Goal: Task Accomplishment & Management: Use online tool/utility

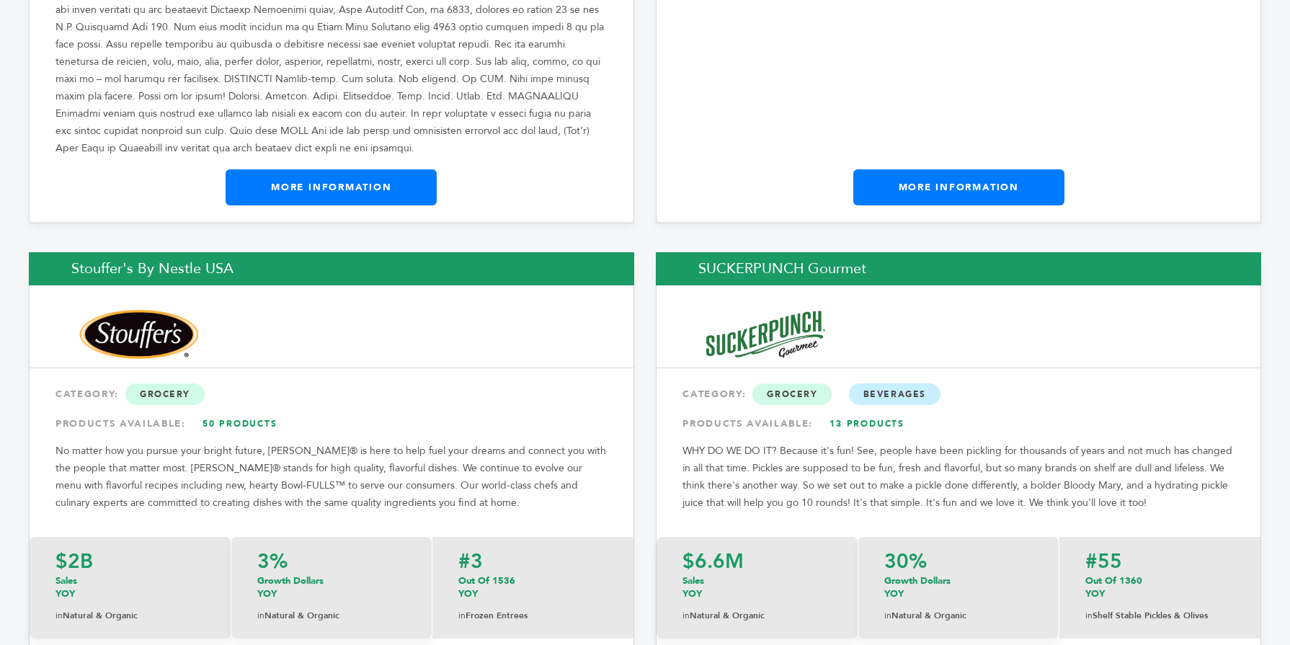
scroll to position [23007, 0]
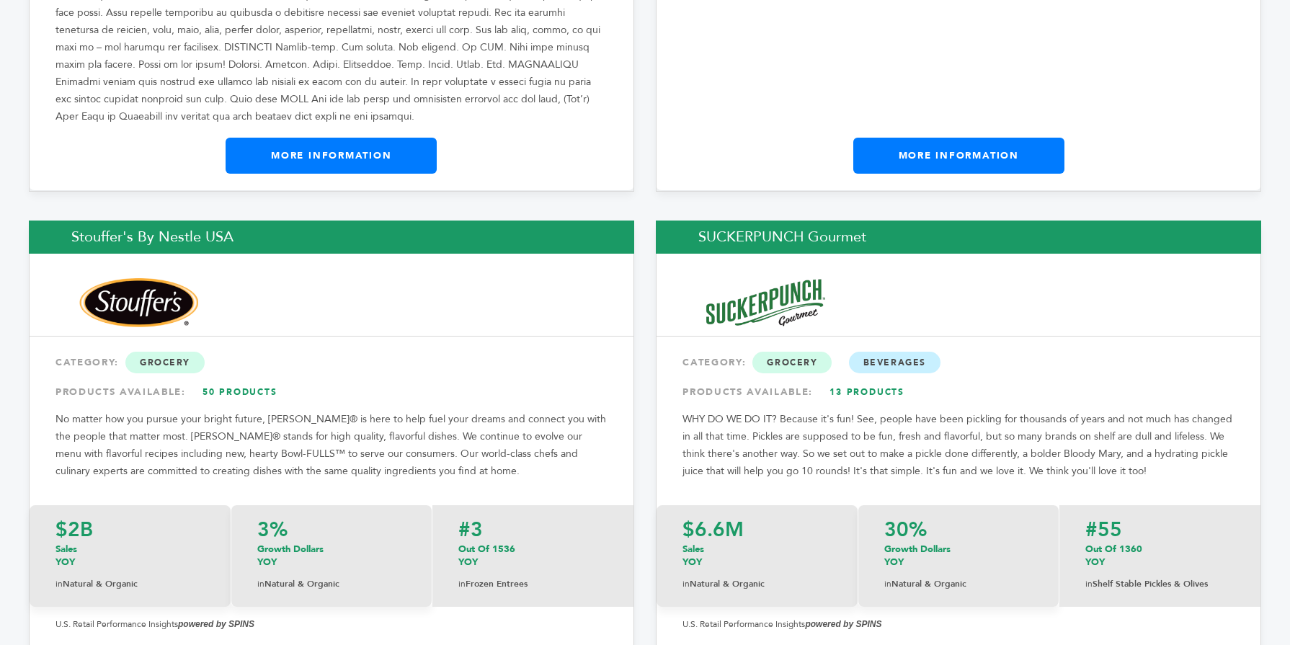
drag, startPoint x: 1285, startPoint y: 19, endPoint x: 1296, endPoint y: 538, distance: 519.2
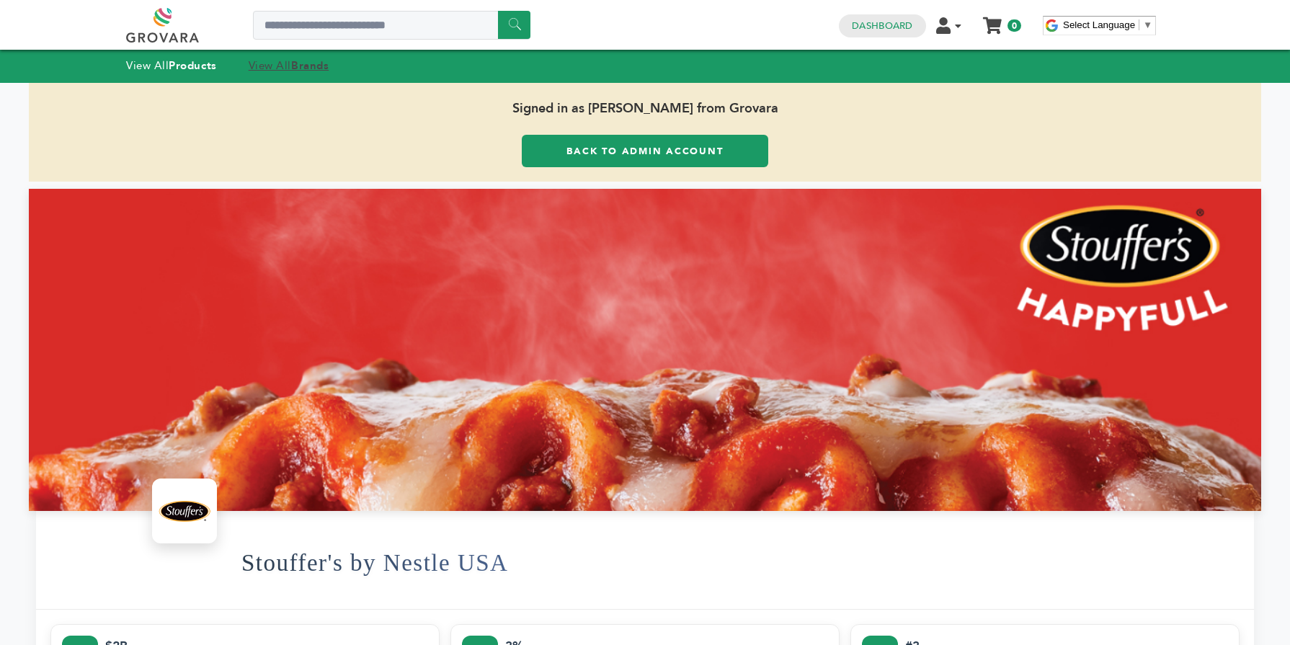
click at [300, 64] on strong "Brands" at bounding box center [309, 65] width 37 height 14
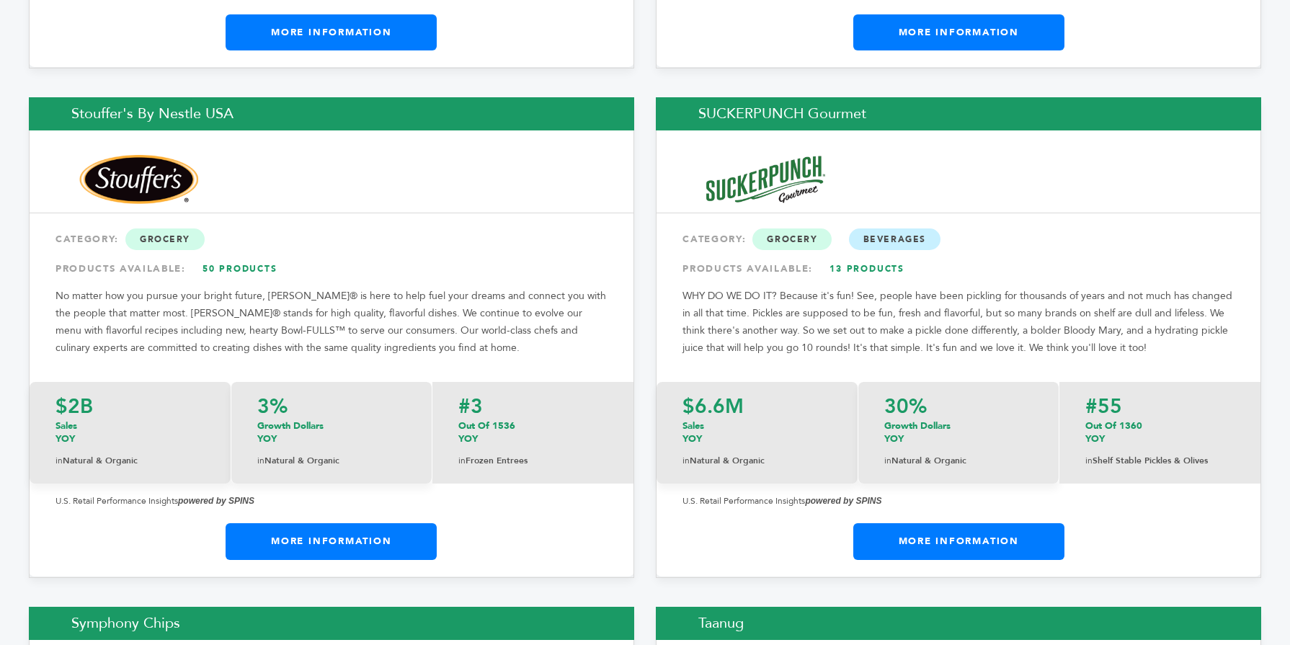
scroll to position [23193, 0]
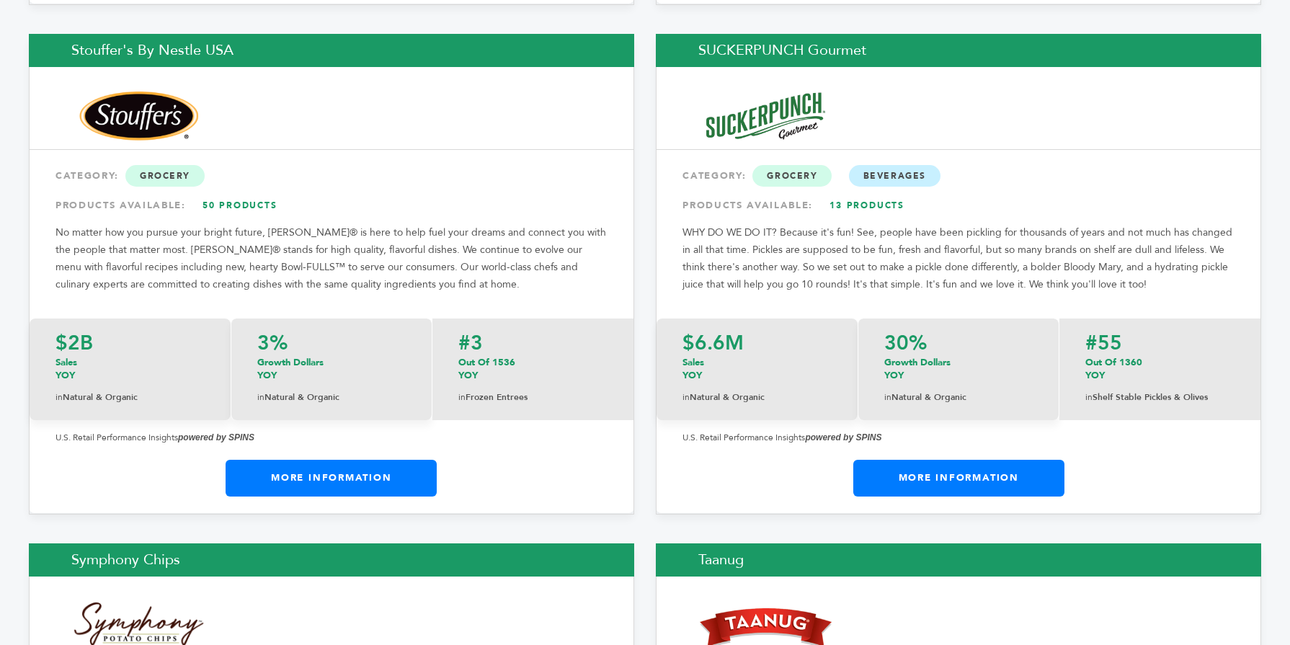
click at [1020, 460] on link "More Information" at bounding box center [959, 478] width 211 height 36
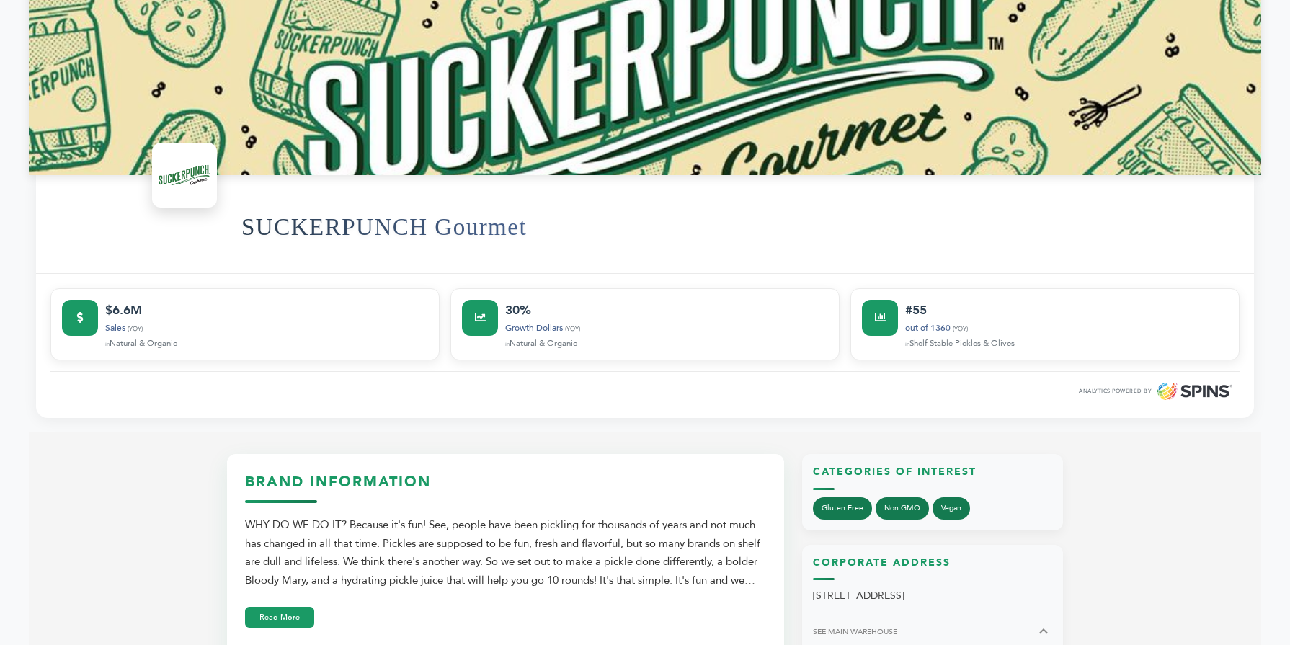
scroll to position [317, 0]
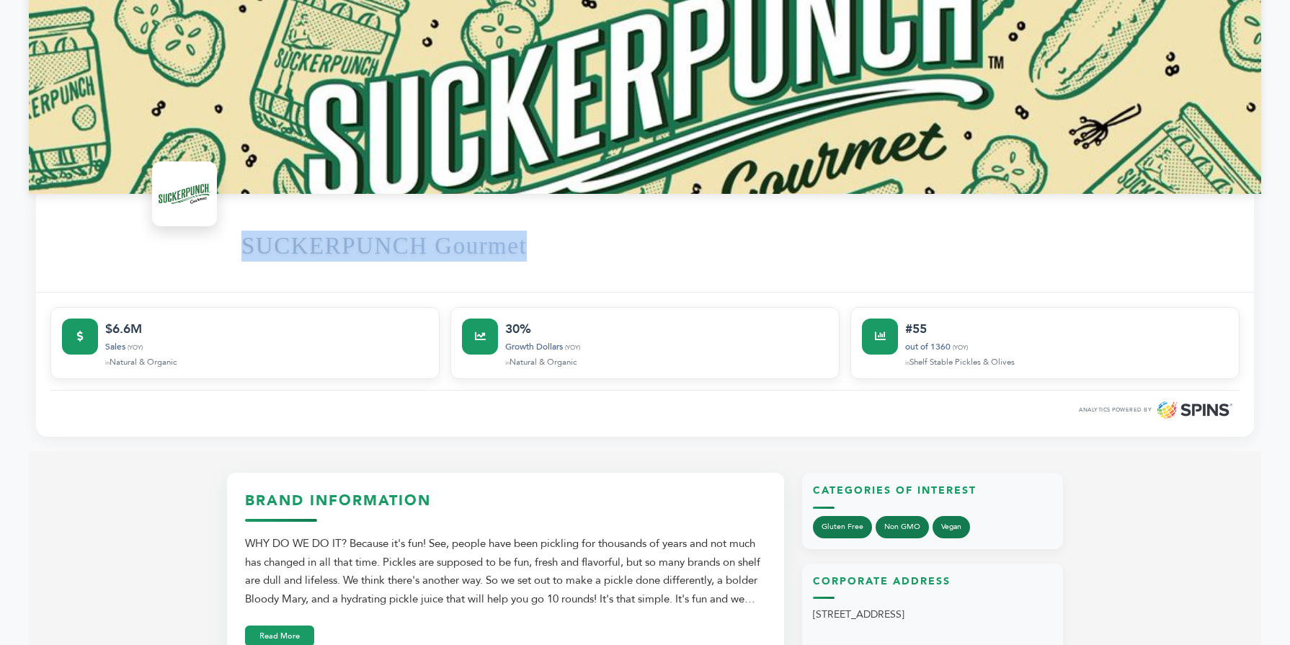
drag, startPoint x: 545, startPoint y: 240, endPoint x: 208, endPoint y: 249, distance: 337.5
click at [208, 249] on div "SUCKERPUNCH Gourmet" at bounding box center [645, 243] width 1218 height 98
copy h1 "SUCKERPUNCH Gourmet"
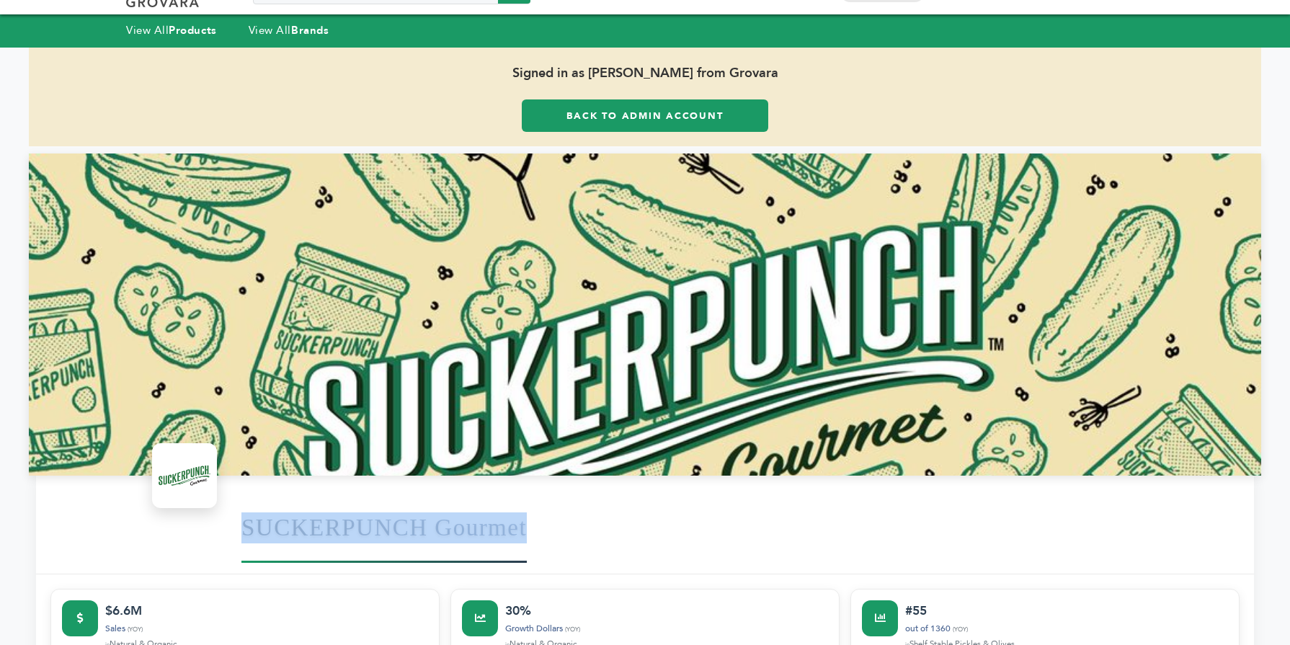
scroll to position [29, 0]
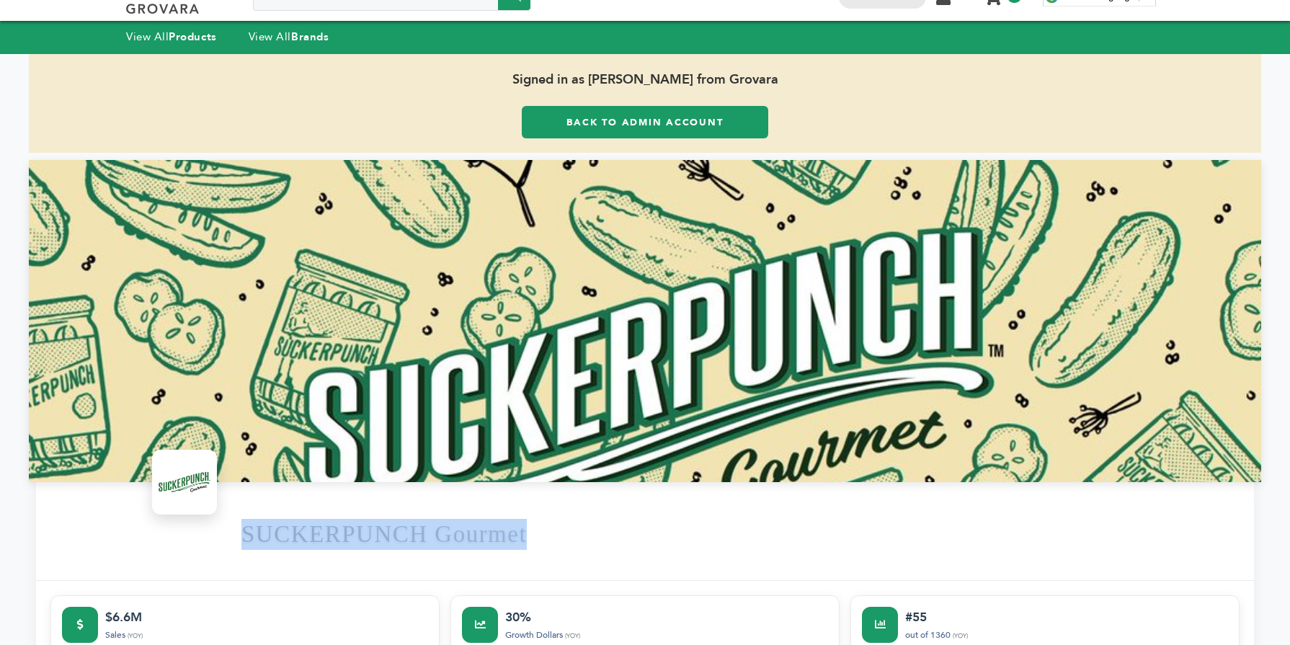
click at [539, 130] on link "Back to Admin Account" at bounding box center [645, 122] width 247 height 32
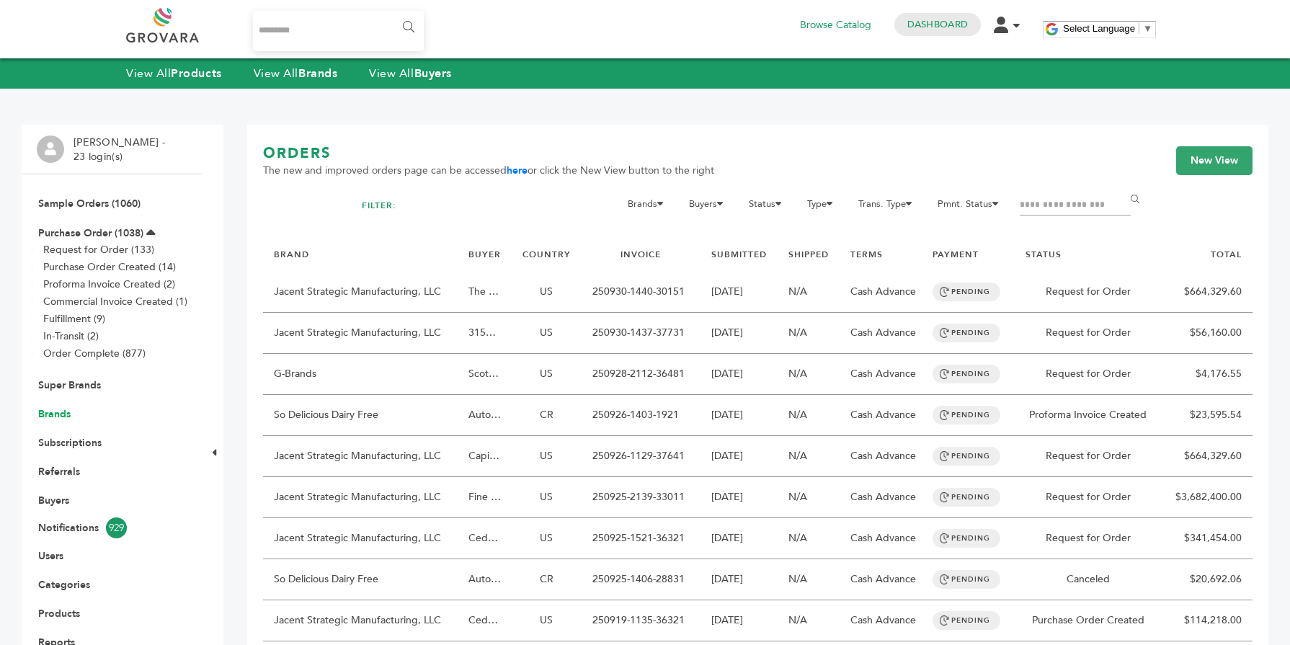
click at [61, 409] on link "Brands" at bounding box center [54, 414] width 32 height 14
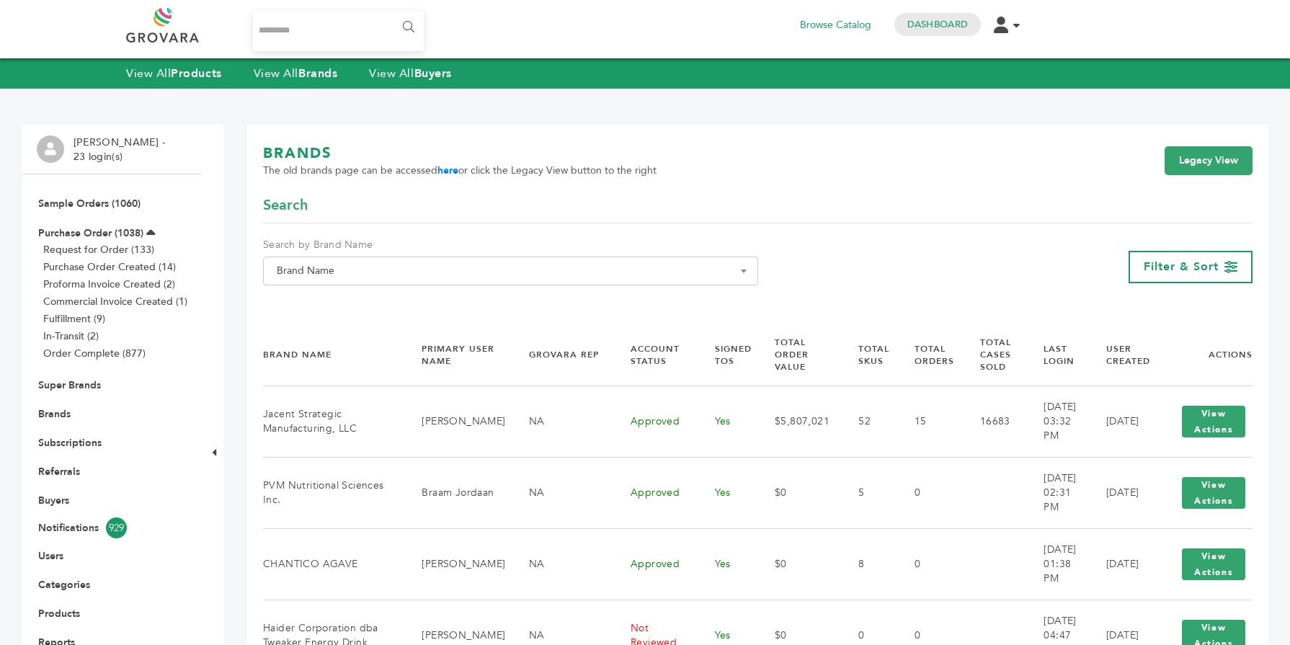
click at [384, 275] on span "Brand Name" at bounding box center [510, 271] width 479 height 20
click at [360, 297] on input "Search" at bounding box center [511, 297] width 488 height 18
paste input "**********"
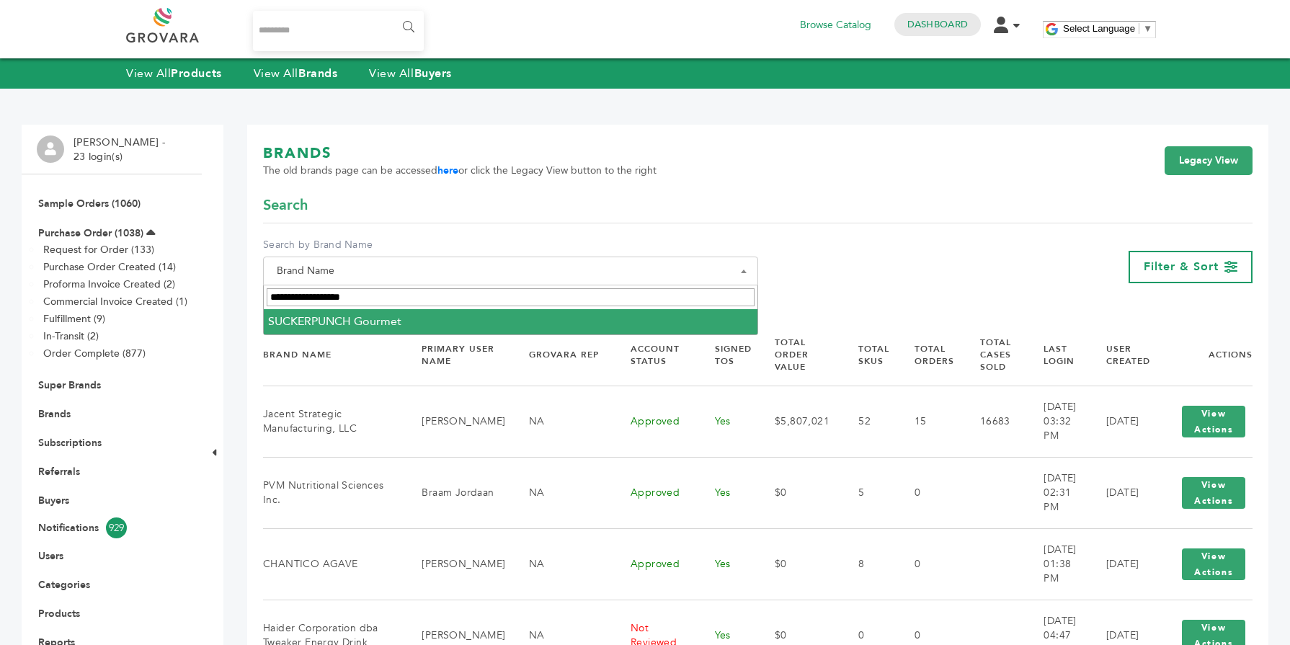
type input "**********"
select select "**********"
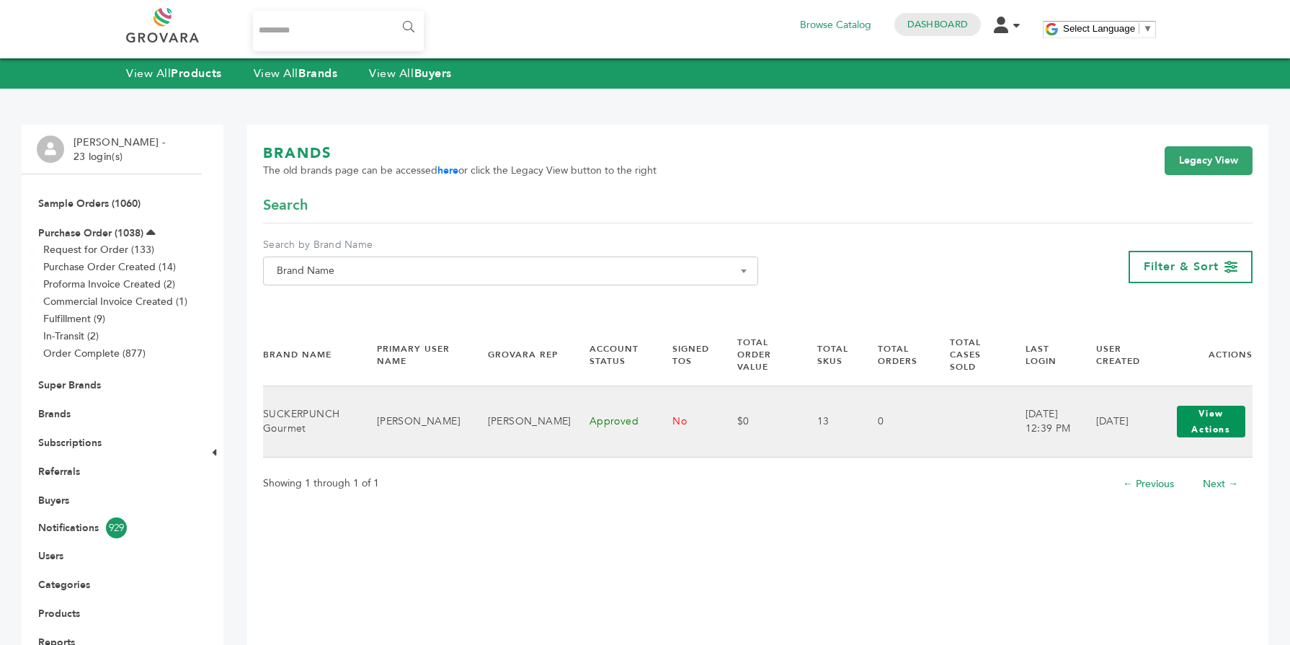
click at [1177, 413] on button "View Actions" at bounding box center [1211, 422] width 68 height 32
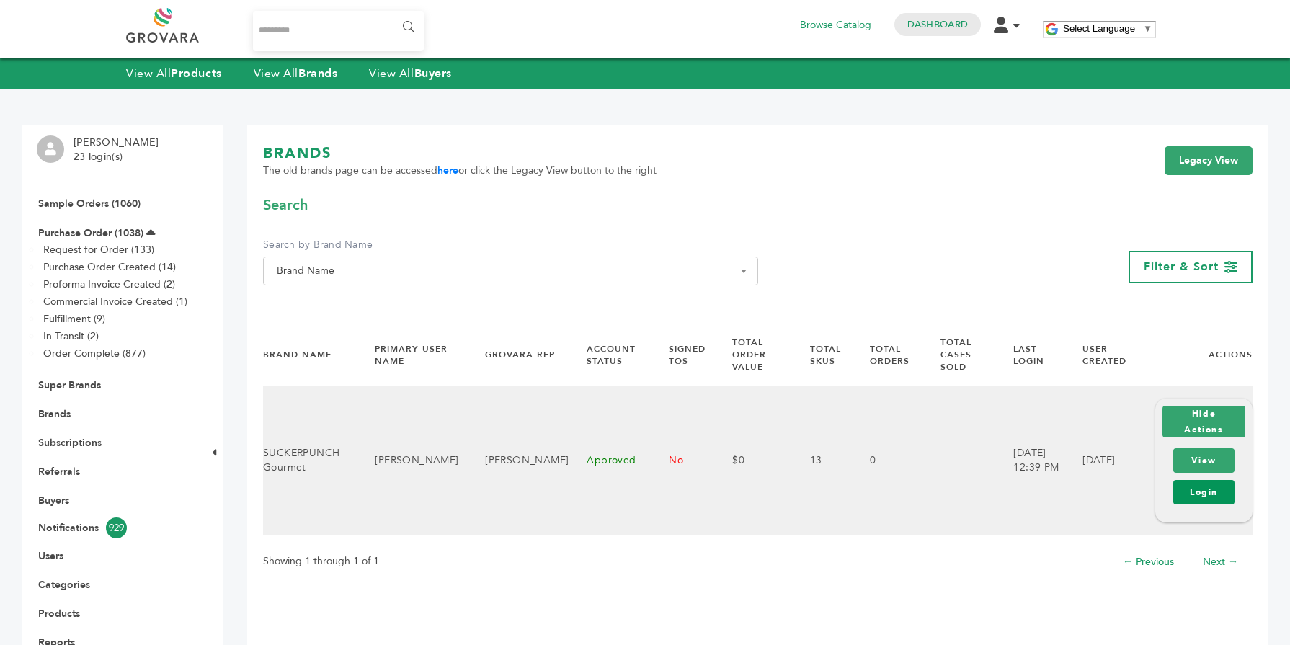
click at [1201, 490] on link "Login" at bounding box center [1204, 492] width 61 height 25
